Goal: Navigation & Orientation: Find specific page/section

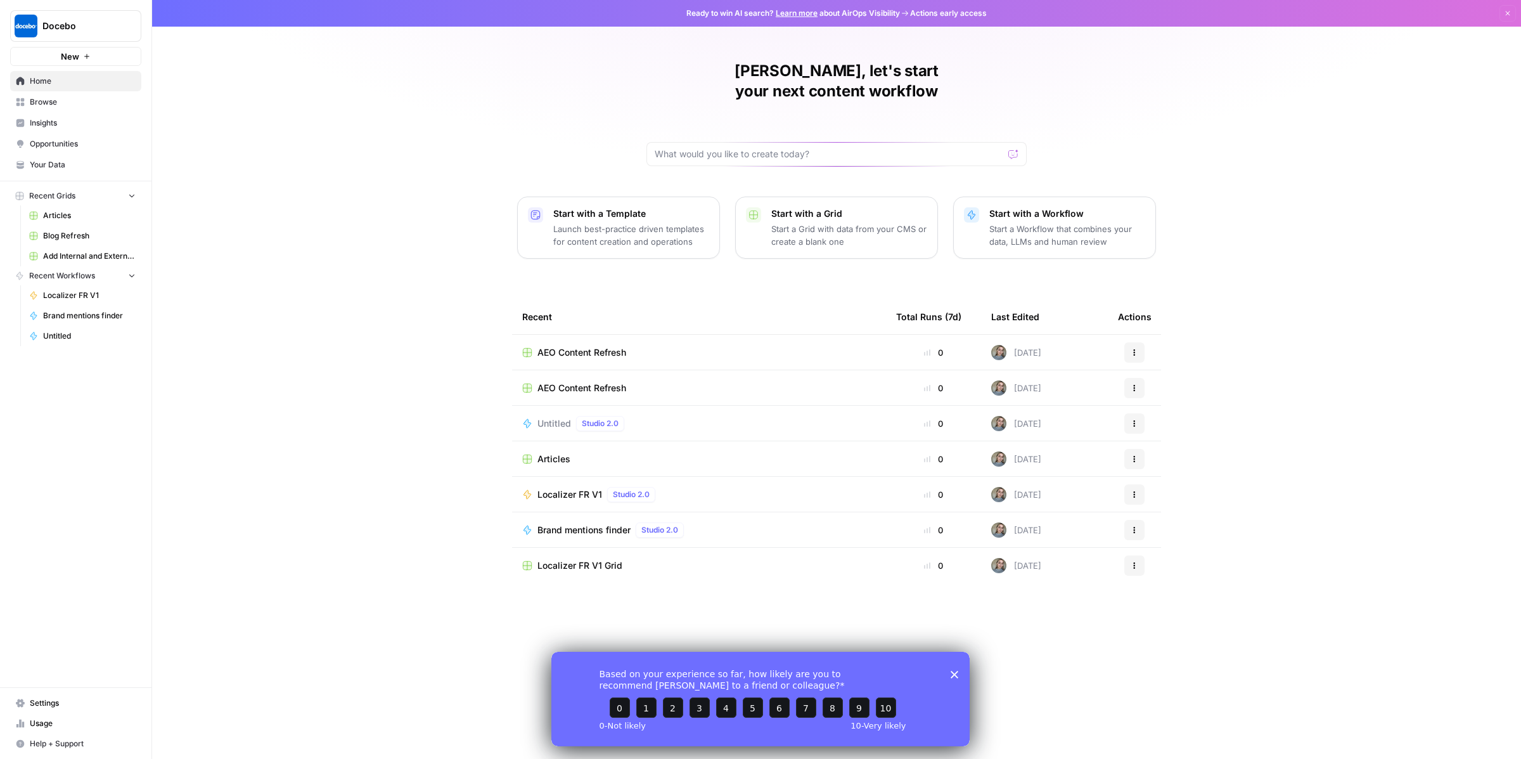
click at [29, 127] on link "Insights" at bounding box center [75, 123] width 131 height 20
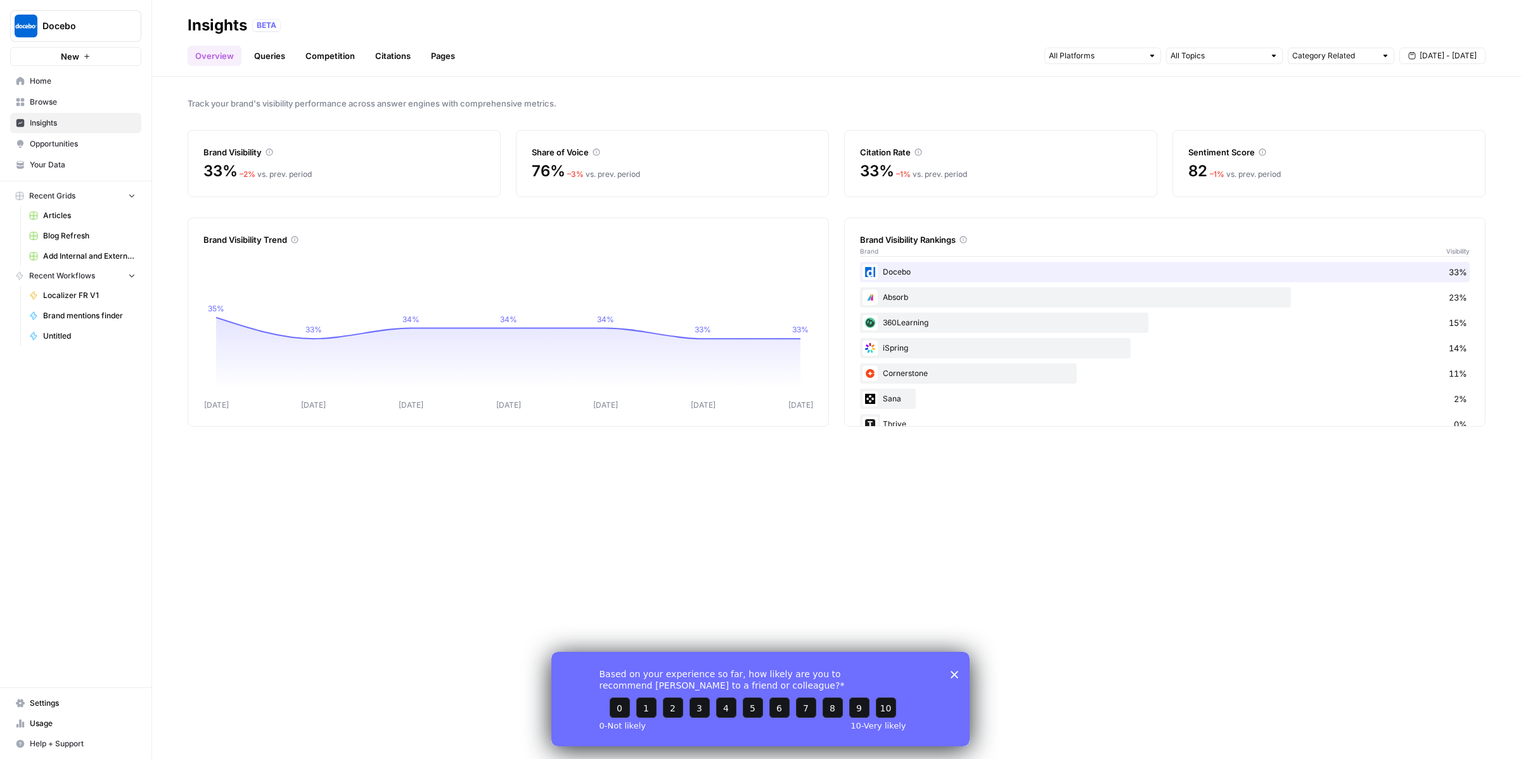
click at [280, 55] on link "Queries" at bounding box center [270, 56] width 46 height 20
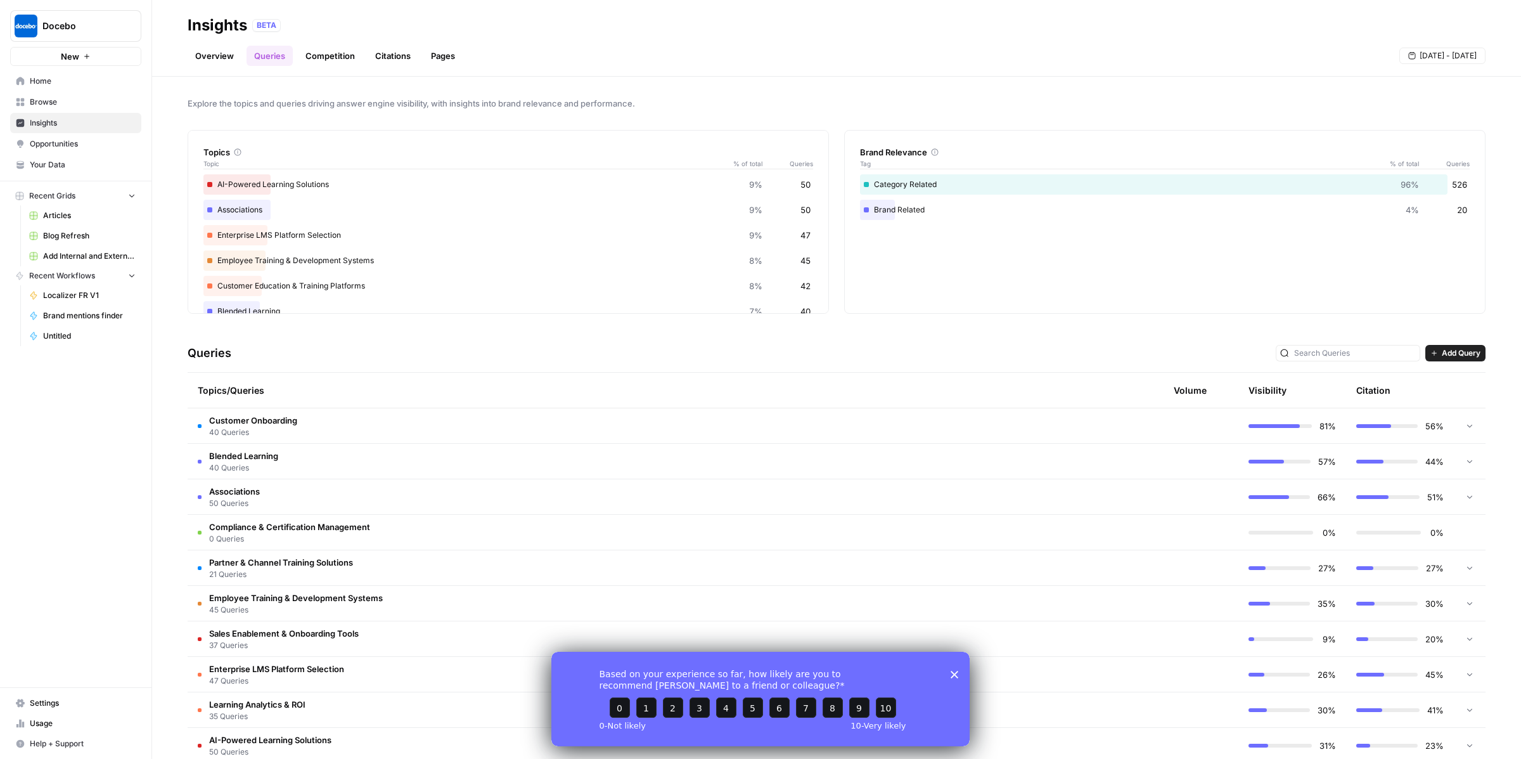
click at [325, 44] on div "Overview Queries Competition Citations Pages [DATE] - [DATE]" at bounding box center [837, 51] width 1298 height 30
click at [325, 61] on link "Competition" at bounding box center [330, 56] width 65 height 20
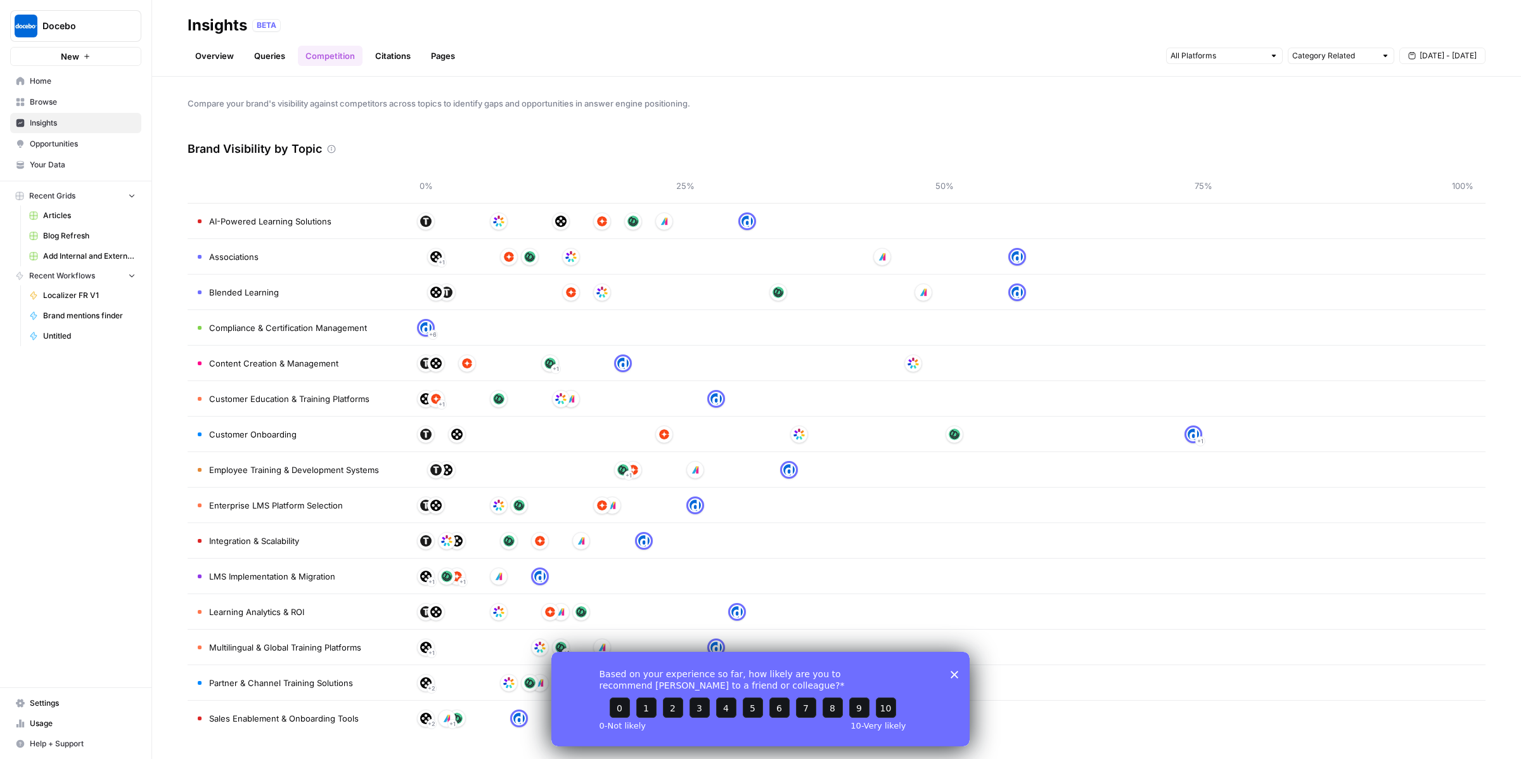
click at [397, 53] on link "Citations" at bounding box center [393, 56] width 51 height 20
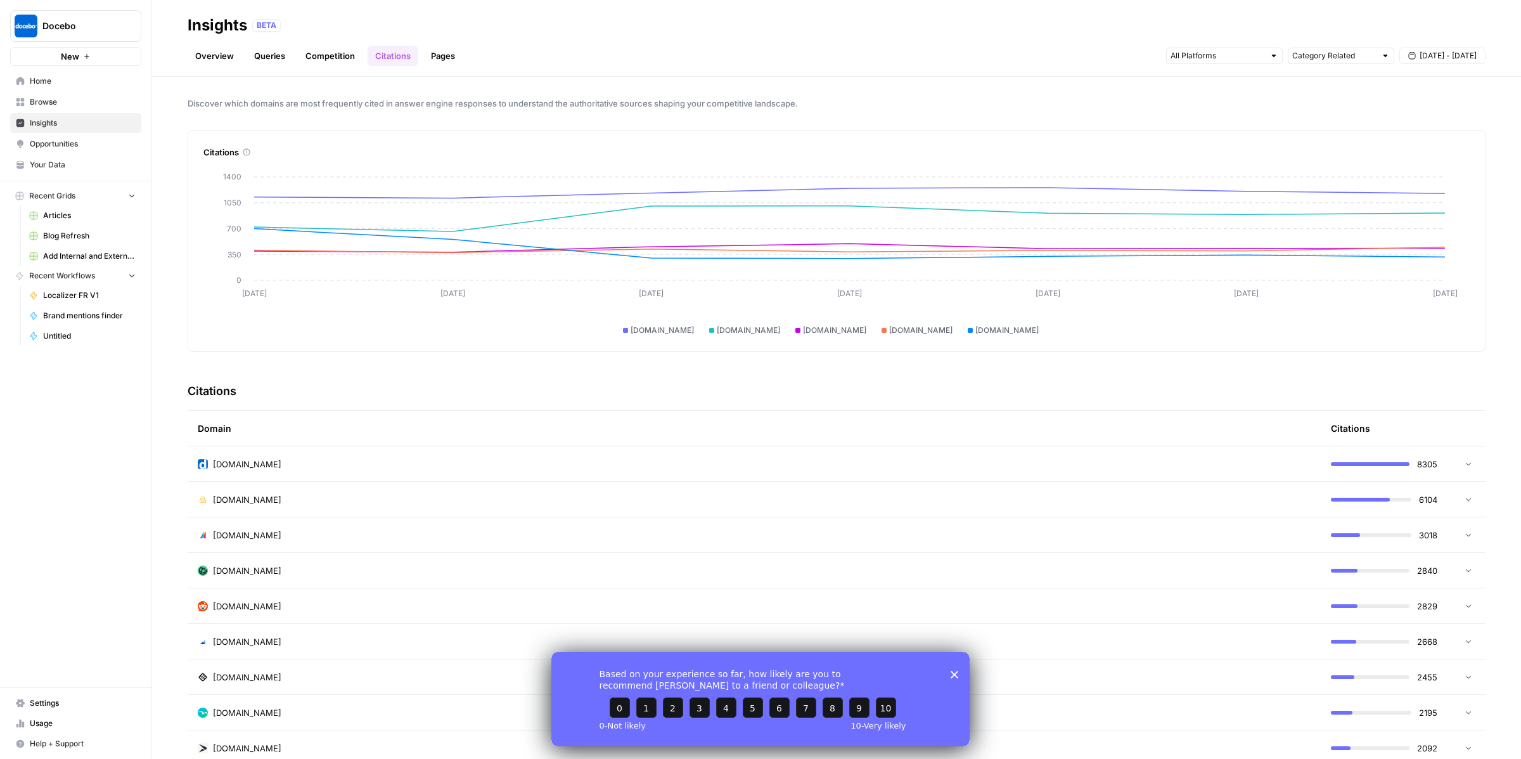
click at [453, 56] on link "Pages" at bounding box center [442, 56] width 39 height 20
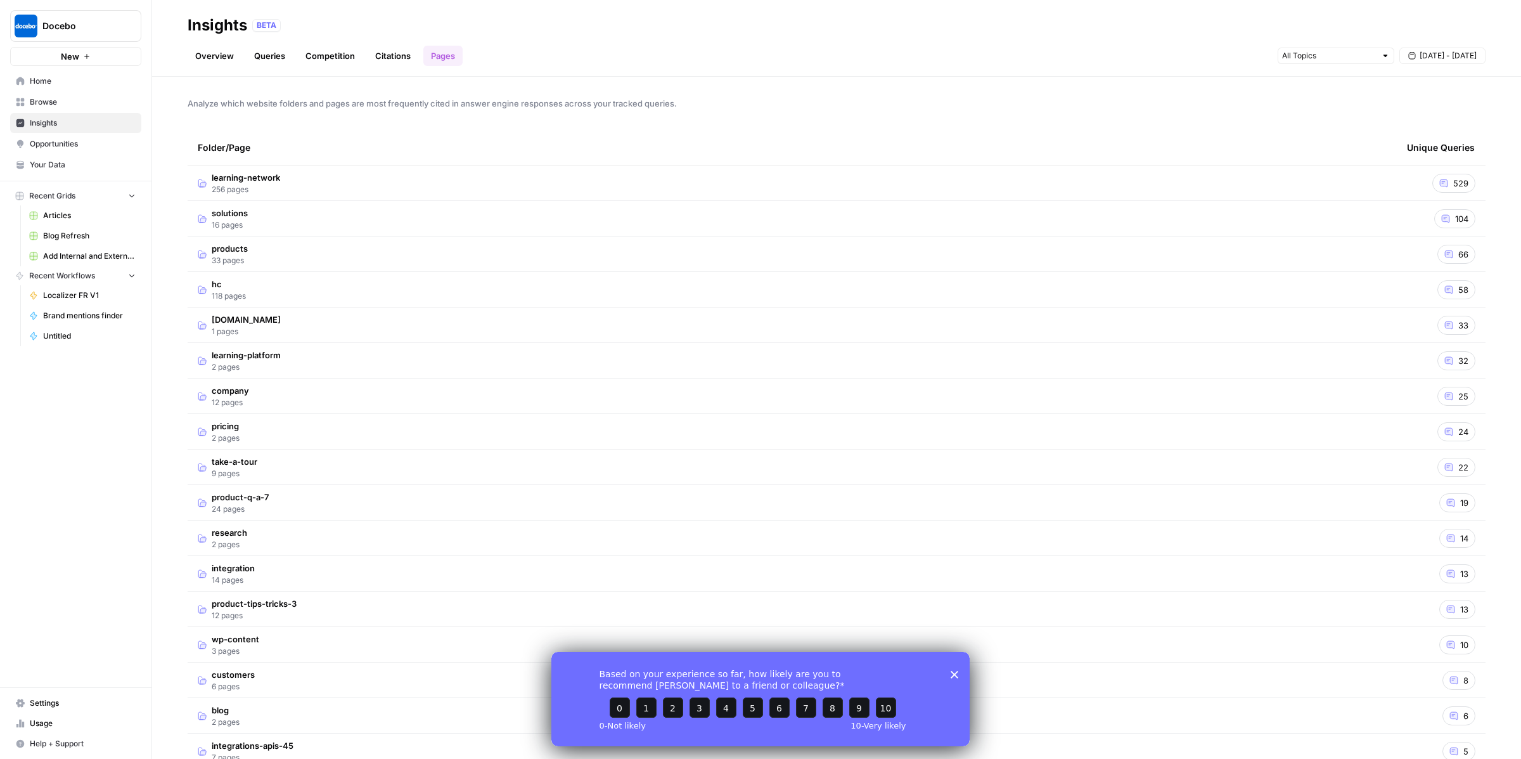
click at [224, 65] on link "Overview" at bounding box center [215, 56] width 54 height 20
